Goal: Information Seeking & Learning: Learn about a topic

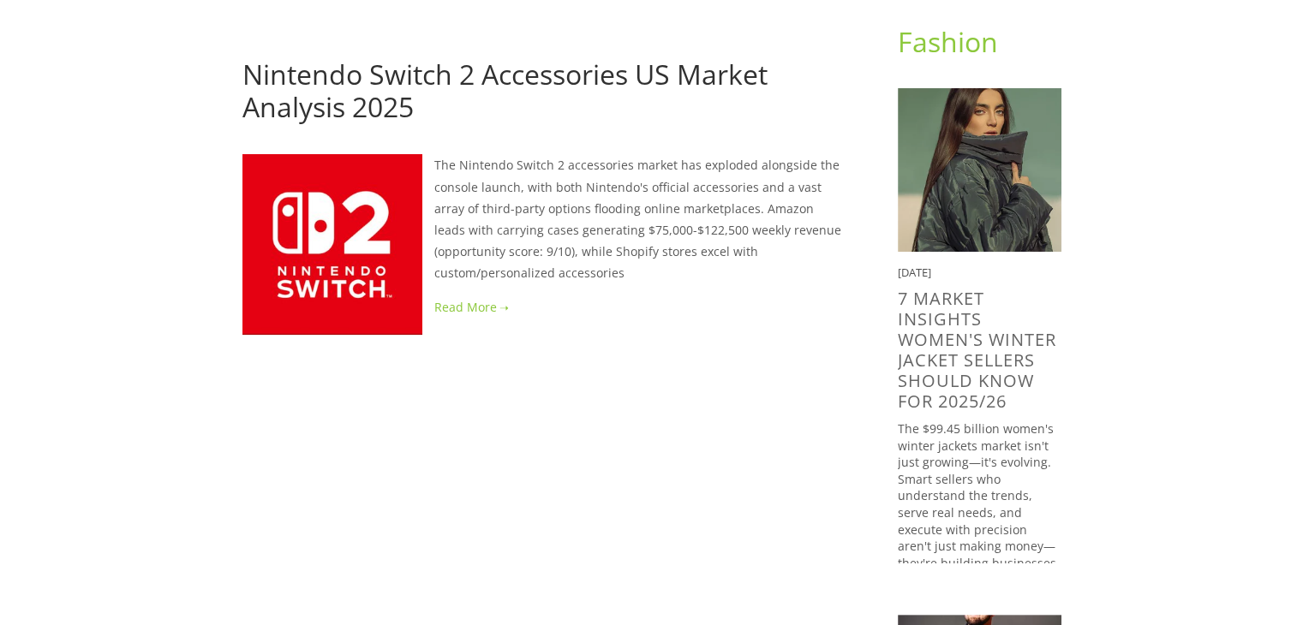
scroll to position [180, 0]
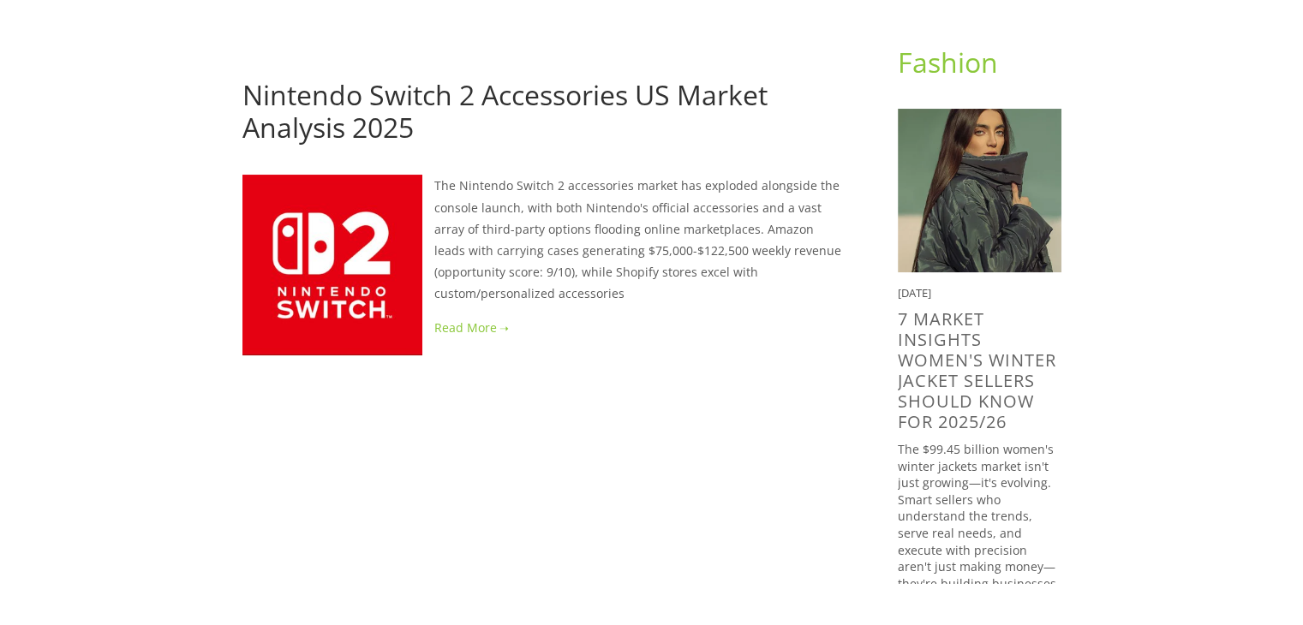
click at [466, 320] on link at bounding box center [542, 327] width 600 height 21
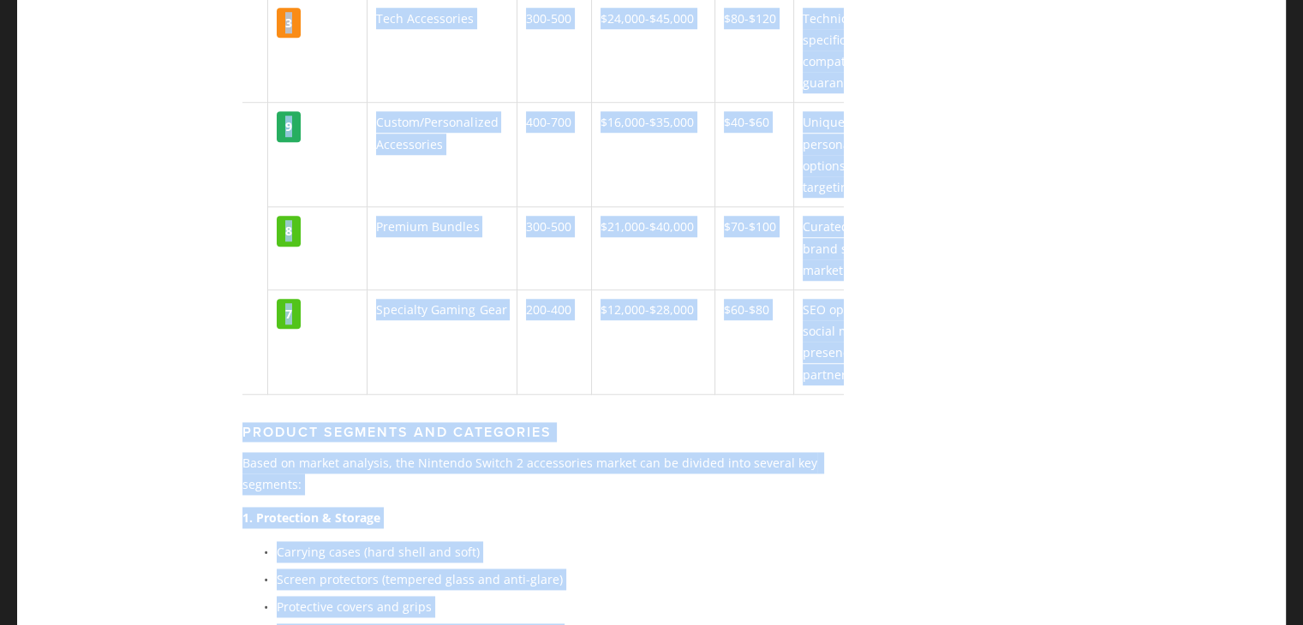
scroll to position [0, 170]
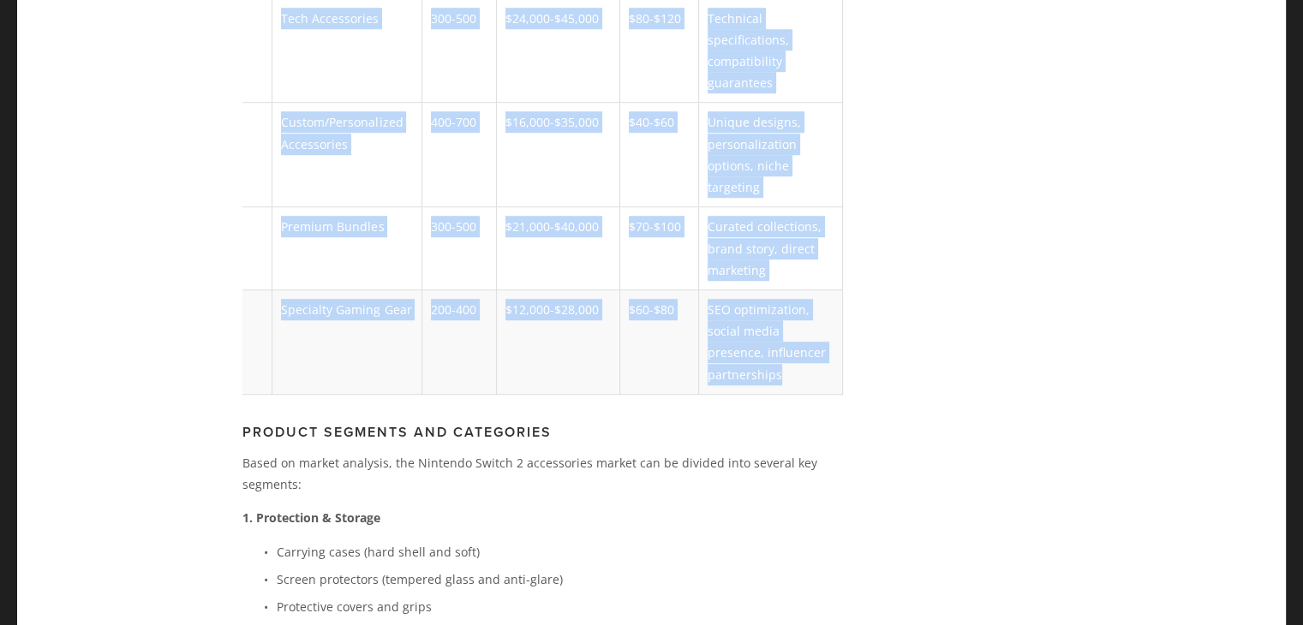
drag, startPoint x: 249, startPoint y: 326, endPoint x: 803, endPoint y: 330, distance: 553.4
copy table "Marketplace Opportunity Score Product Segment/Category Est. Weekly Unit Sales E…"
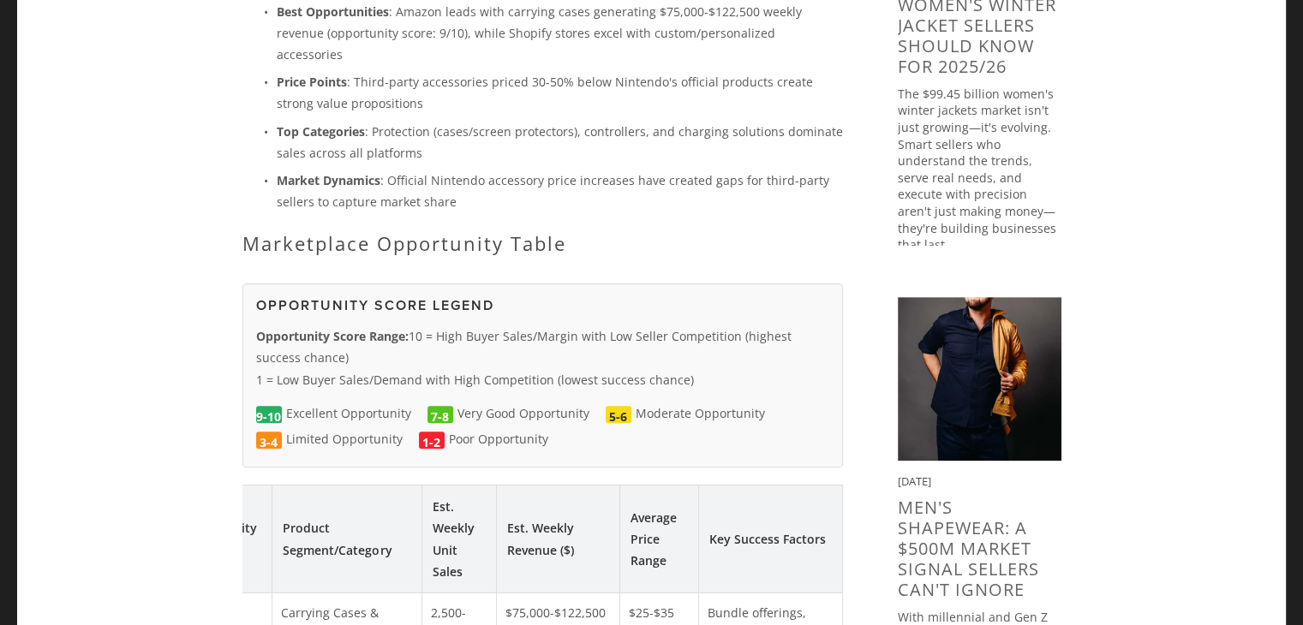
scroll to position [753, 0]
